Goal: Task Accomplishment & Management: Use online tool/utility

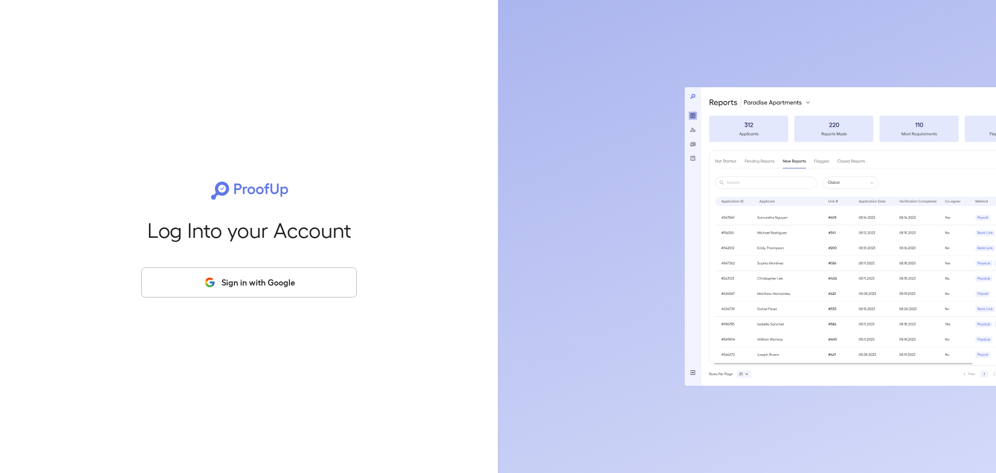
click at [214, 293] on button "Sign in with Google" at bounding box center [249, 282] width 216 height 30
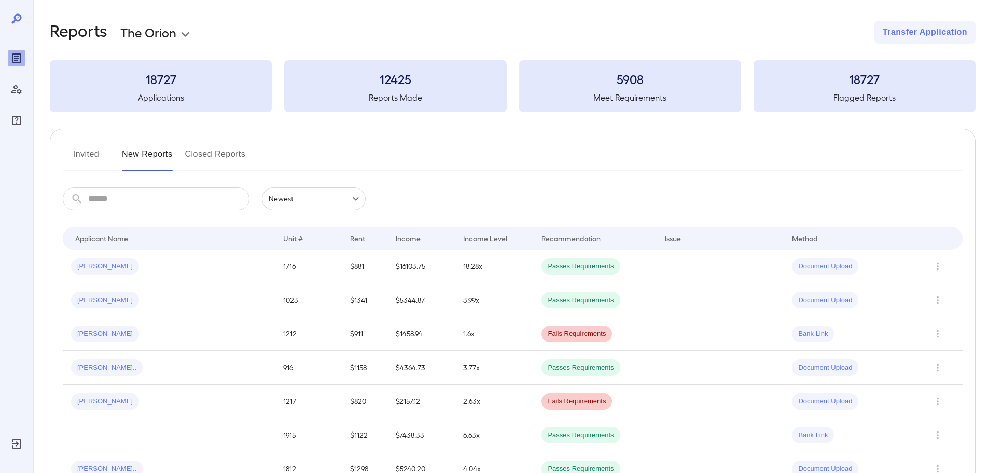
click at [176, 202] on input "text" at bounding box center [168, 198] width 161 height 23
click at [290, 334] on td "1212" at bounding box center [308, 334] width 67 height 34
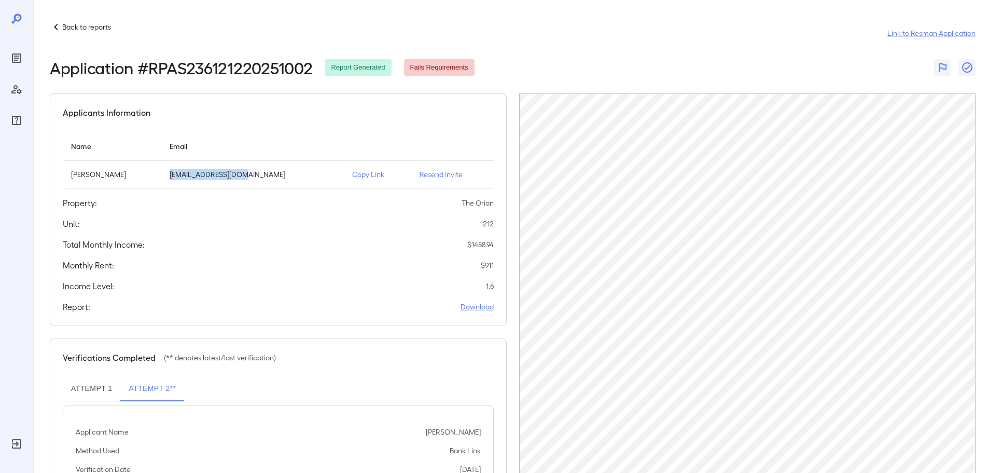
drag, startPoint x: 207, startPoint y: 175, endPoint x: 282, endPoint y: 170, distance: 75.4
click at [282, 170] on p "[EMAIL_ADDRESS][DOMAIN_NAME]" at bounding box center [253, 174] width 166 height 10
copy p "[EMAIL_ADDRESS][DOMAIN_NAME]"
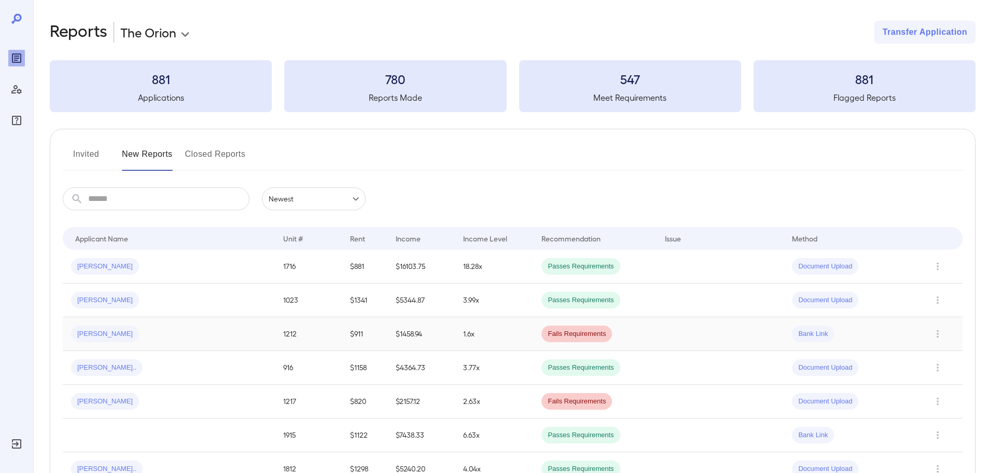
click at [180, 330] on div "Edgar A..." at bounding box center [169, 333] width 196 height 17
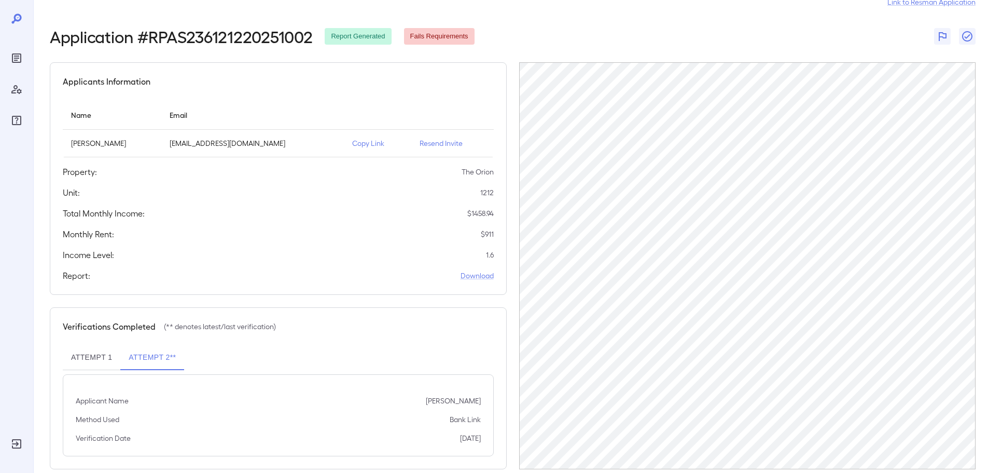
scroll to position [48, 0]
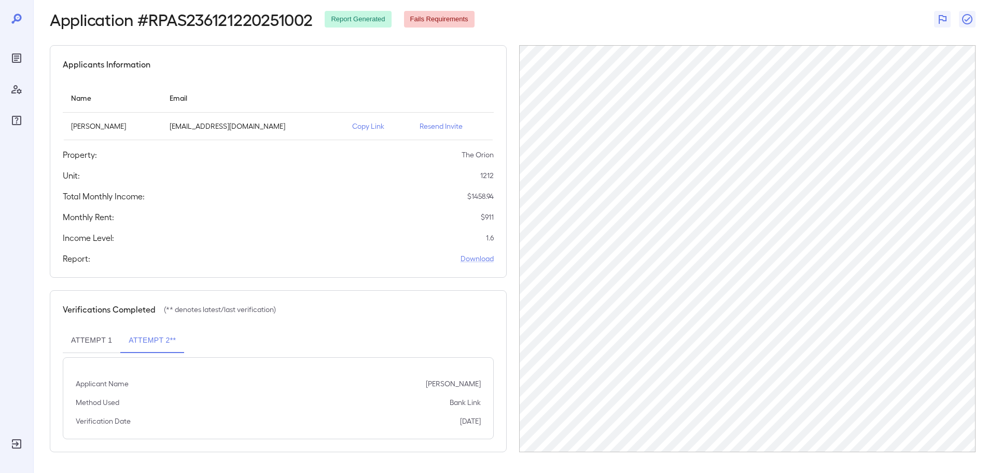
click at [85, 346] on button "Attempt 1" at bounding box center [92, 340] width 58 height 25
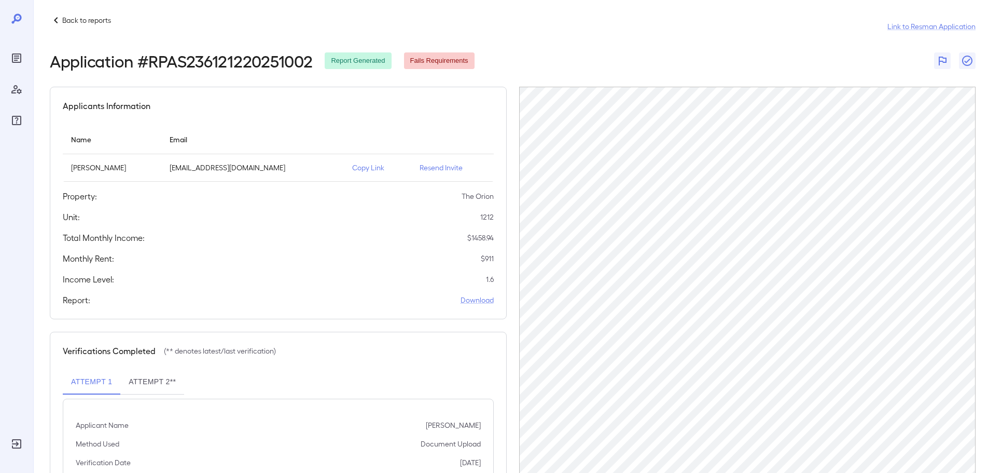
scroll to position [0, 0]
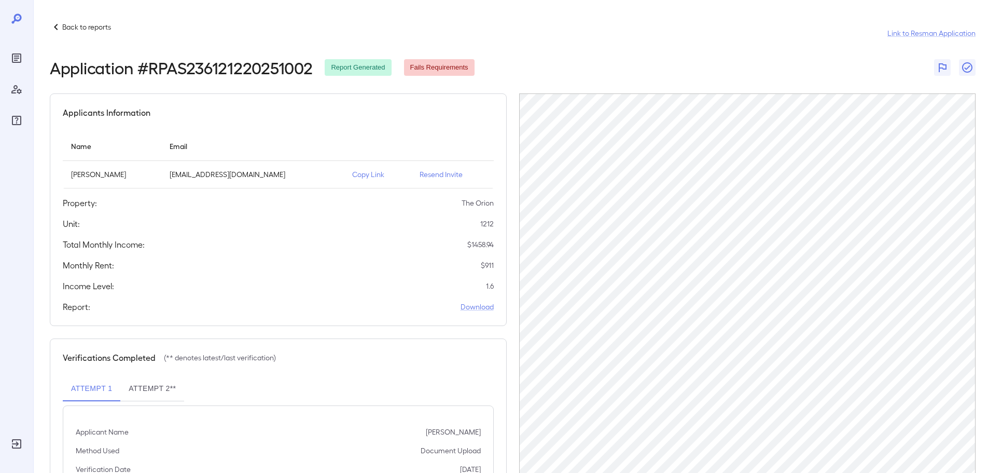
click at [423, 175] on p "Resend Invite" at bounding box center [453, 174] width 66 height 10
